Goal: Task Accomplishment & Management: Manage account settings

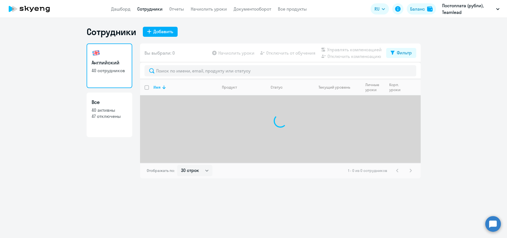
select select "30"
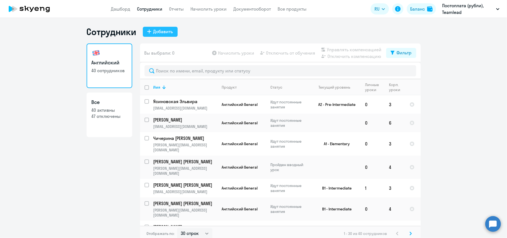
click at [153, 33] on div "Добавить" at bounding box center [163, 31] width 20 height 7
select select "english_adult_not_native_speaker"
select select "3"
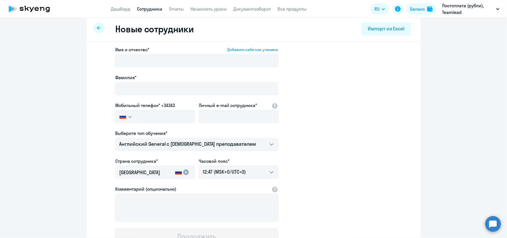
scroll to position [6, 0]
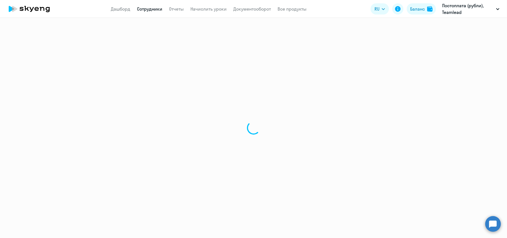
select select "30"
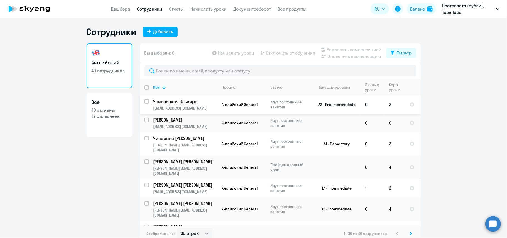
click at [145, 102] on input "select row 40360409" at bounding box center [149, 104] width 11 height 11
checkbox input "true"
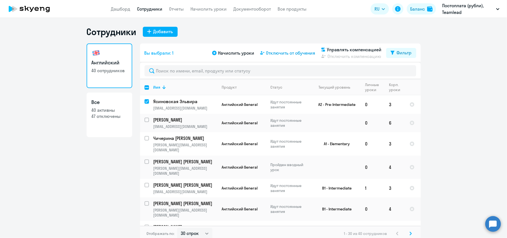
click at [282, 51] on span "Отключить от обучения" at bounding box center [290, 53] width 49 height 7
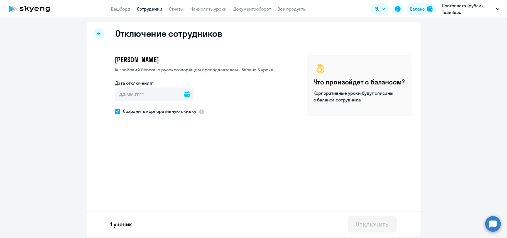
click at [184, 95] on icon at bounding box center [187, 94] width 6 height 6
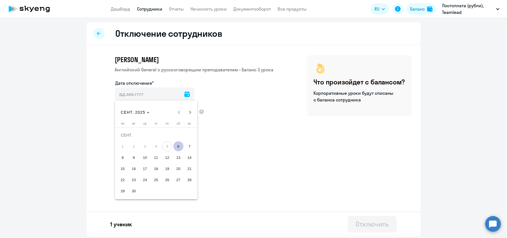
click at [182, 145] on span "6" at bounding box center [178, 146] width 10 height 10
type input "[DATE]"
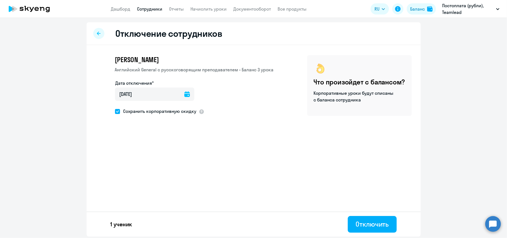
click at [118, 113] on span at bounding box center [117, 111] width 5 height 5
click at [115, 111] on input "Сохранить корпоративную скидку" at bounding box center [115, 111] width 0 height 0
checkbox input "false"
click at [389, 229] on button "Отключить" at bounding box center [372, 224] width 49 height 17
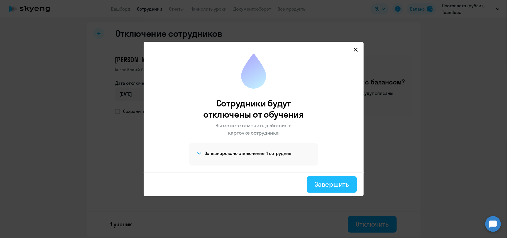
click at [325, 182] on div "Завершить" at bounding box center [332, 184] width 34 height 9
select select "30"
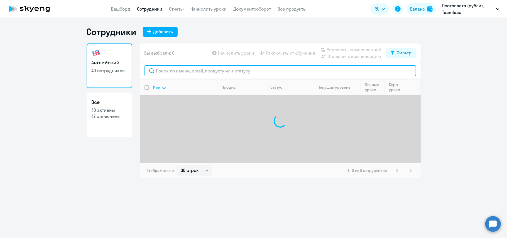
click at [213, 72] on input "text" at bounding box center [280, 70] width 272 height 11
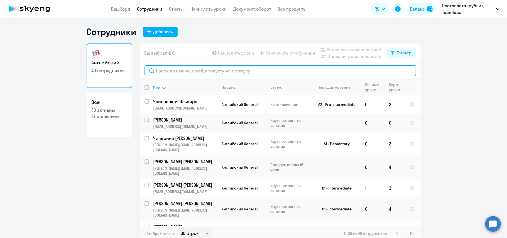
click at [215, 71] on input "text" at bounding box center [280, 70] width 272 height 11
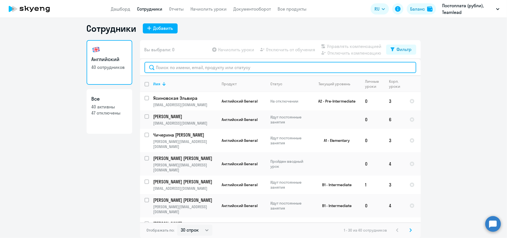
click at [219, 66] on input "text" at bounding box center [280, 67] width 272 height 11
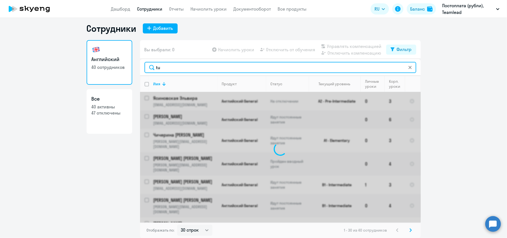
type input "t"
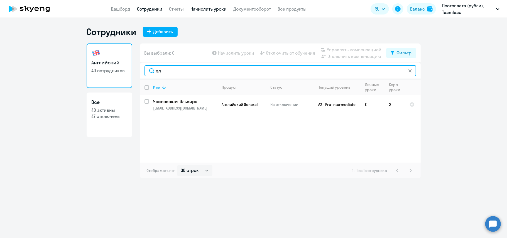
type input "э"
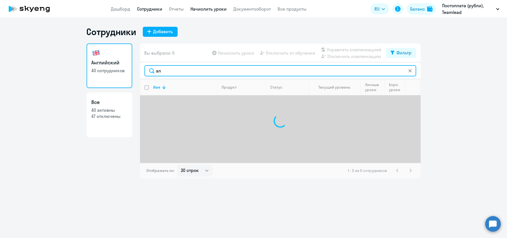
type input "[PERSON_NAME]"
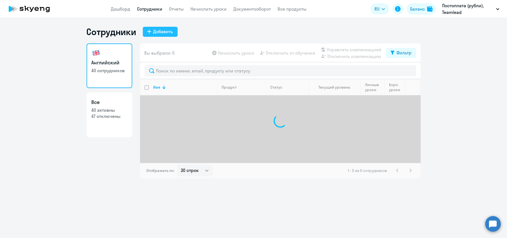
click at [168, 27] on button "Добавить" at bounding box center [160, 32] width 35 height 10
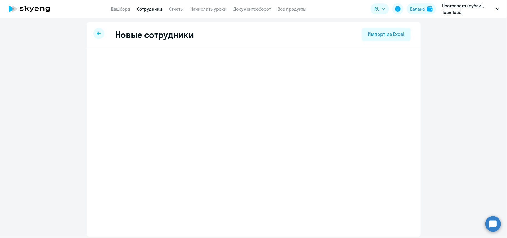
select select "english_adult_not_native_speaker"
select select "3"
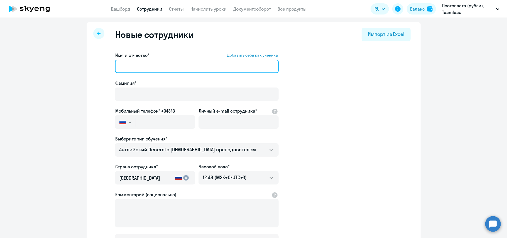
click at [147, 69] on input "Имя и отчество* Добавить себя как ученика" at bounding box center [197, 66] width 164 height 13
type input "С"
type input "[PERSON_NAME]"
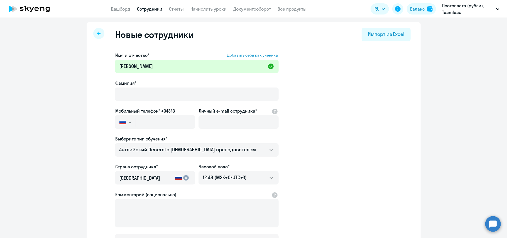
click at [109, 89] on app-new-student-form "Имя и отчество* Добавить себя как ученика [PERSON_NAME]* Мобильный телефон* +34…" at bounding box center [253, 151] width 316 height 198
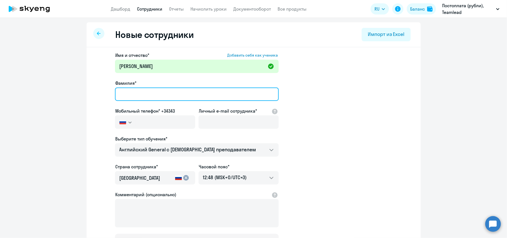
click at [120, 89] on input "Фамилия*" at bounding box center [197, 93] width 164 height 13
type input "[PERSON_NAME]"
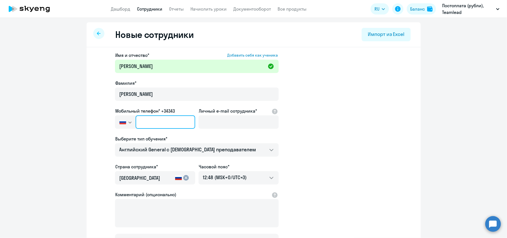
click at [137, 121] on input "text" at bounding box center [165, 121] width 59 height 13
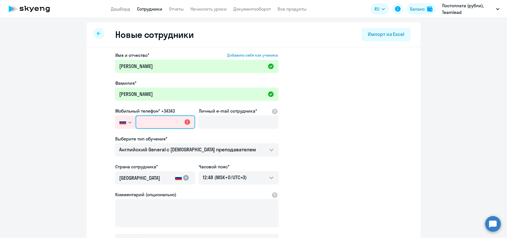
paste input "[PHONE_NUMBER]"
type input "[PHONE_NUMBER]"
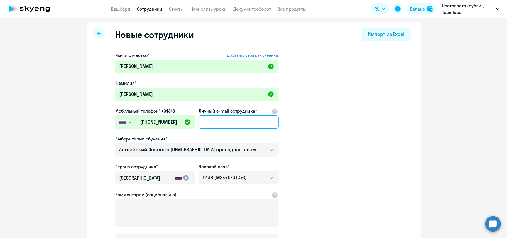
click at [212, 123] on input "Личный e-mail сотрудника*" at bounding box center [238, 121] width 80 height 13
paste input "[EMAIL_ADDRESS][DOMAIN_NAME]"
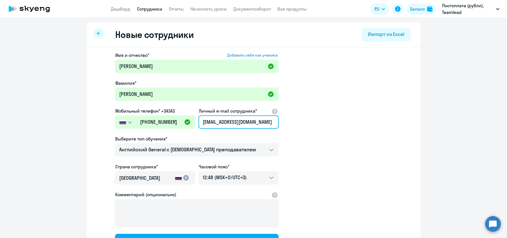
type input "[EMAIL_ADDRESS][DOMAIN_NAME]"
click at [315, 144] on app-new-student-form "Имя и отчество* Добавить себя как ученика [PERSON_NAME]* [PERSON_NAME] Мобильны…" at bounding box center [253, 151] width 316 height 198
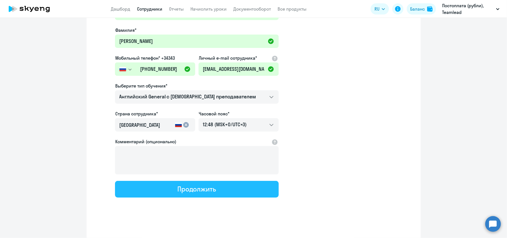
click at [190, 186] on div "Продолжить" at bounding box center [196, 188] width 39 height 9
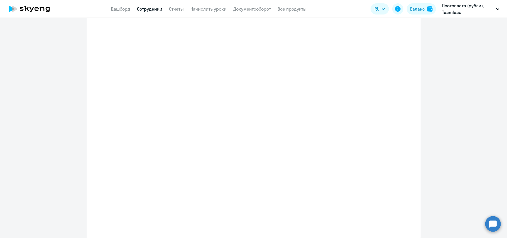
select select "english_adult_not_native_speaker"
select select "3"
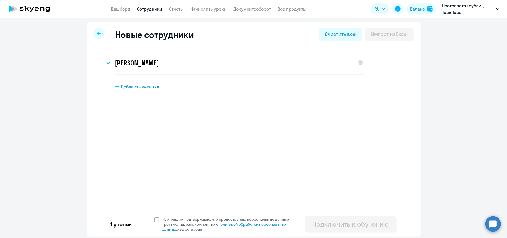
click at [155, 221] on span at bounding box center [156, 219] width 5 height 5
click at [154, 217] on input "Настоящим подтверждаю, что предоставляю персональные данные третьих лиц, ознако…" at bounding box center [154, 216] width 0 height 0
checkbox input "true"
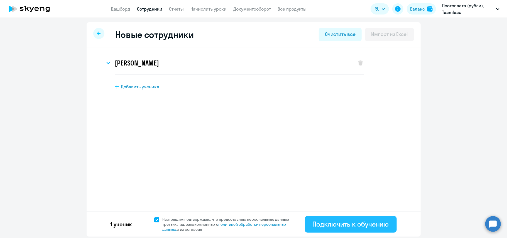
click at [362, 223] on div "Подключить к обучению" at bounding box center [351, 223] width 76 height 9
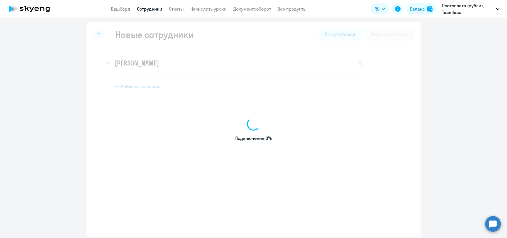
select select "english_adult_not_native_speaker"
select select "3"
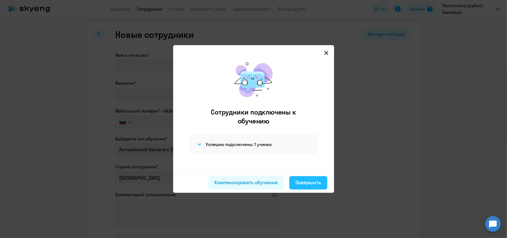
click at [309, 186] on button "Завершить" at bounding box center [308, 182] width 38 height 13
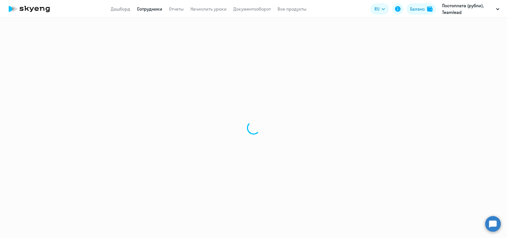
select select "30"
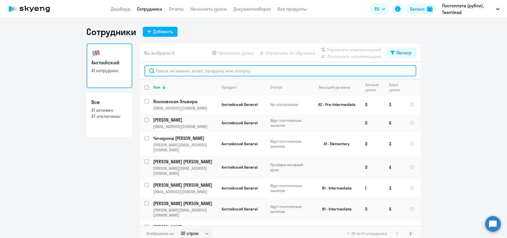
click at [189, 70] on input "text" at bounding box center [280, 70] width 272 height 11
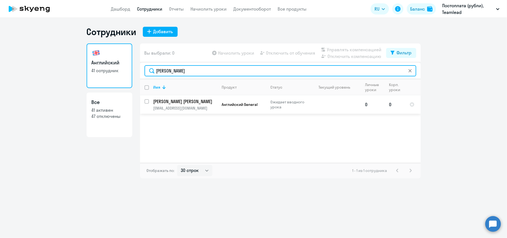
type input "[PERSON_NAME]"
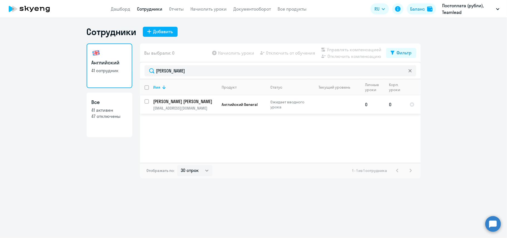
click at [148, 99] on input "select row 42470382" at bounding box center [149, 104] width 11 height 11
checkbox input "true"
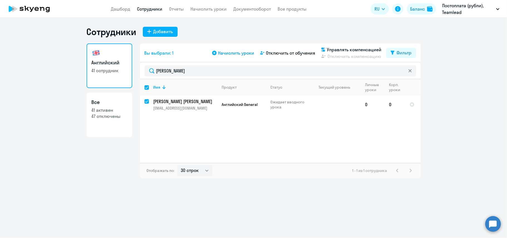
click at [246, 55] on span "Начислить уроки" at bounding box center [236, 53] width 36 height 7
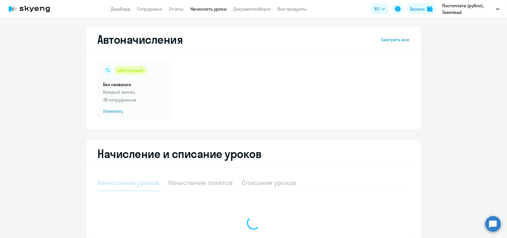
select select "10"
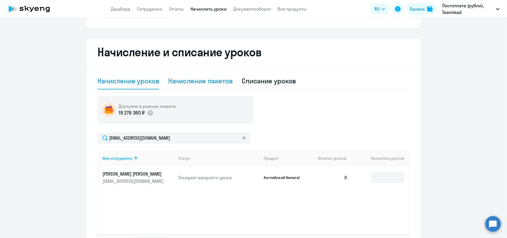
scroll to position [102, 0]
click at [372, 177] on input at bounding box center [387, 176] width 33 height 11
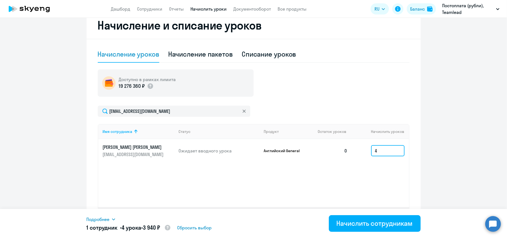
scroll to position [129, 0]
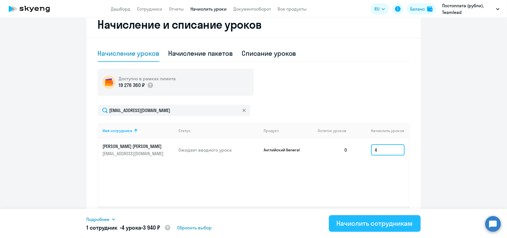
type input "4"
click at [367, 222] on div "Начислить сотрудникам" at bounding box center [375, 223] width 76 height 9
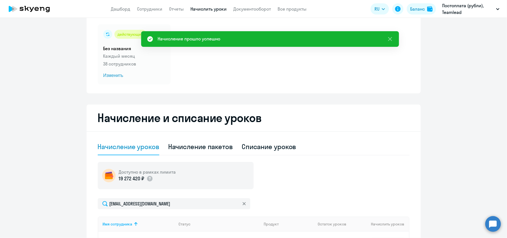
scroll to position [36, 0]
click at [129, 55] on p "Каждый месяц" at bounding box center [134, 56] width 62 height 7
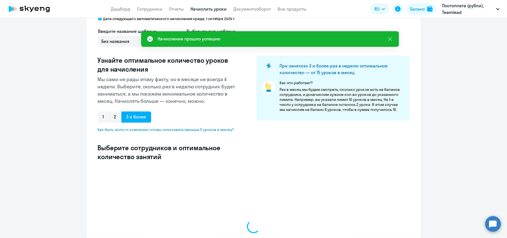
select select "10"
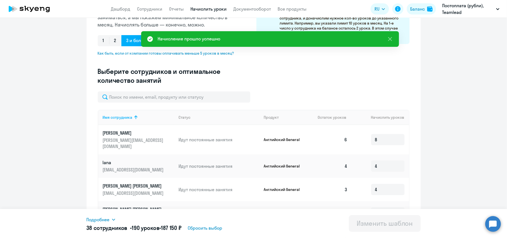
scroll to position [111, 0]
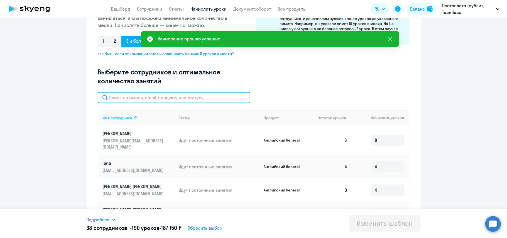
click at [161, 97] on input "text" at bounding box center [174, 97] width 153 height 11
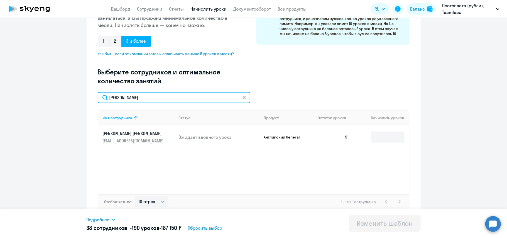
scroll to position [114, 0]
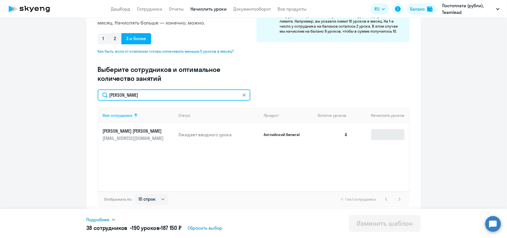
type input "[PERSON_NAME]"
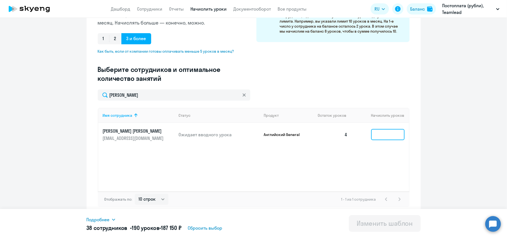
click at [381, 138] on input at bounding box center [387, 134] width 33 height 11
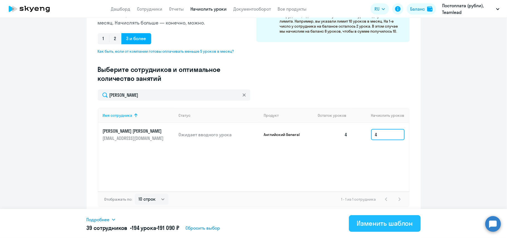
type input "4"
click at [372, 226] on div "Изменить шаблон" at bounding box center [385, 223] width 56 height 9
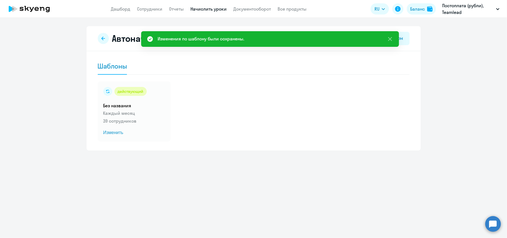
click at [50, 12] on icon at bounding box center [29, 9] width 49 height 14
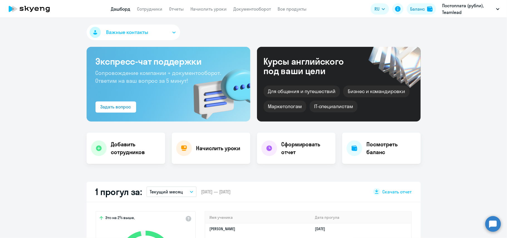
select select "30"
